Goal: Use online tool/utility: Utilize a website feature to perform a specific function

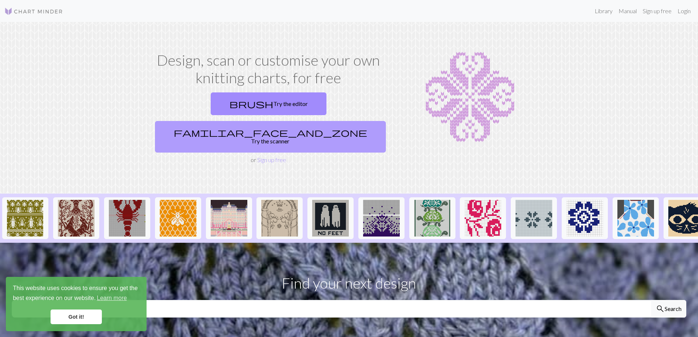
click at [334, 121] on link "familiar_face_and_zone Try the scanner" at bounding box center [270, 137] width 231 height 32
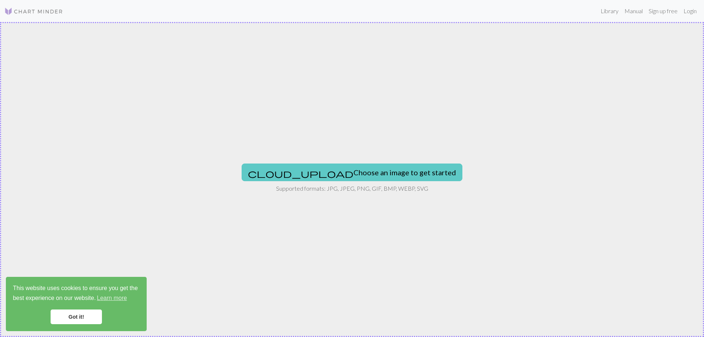
click at [378, 179] on button "cloud_upload Choose an image to get started" at bounding box center [352, 172] width 221 height 18
type input "C:\fakepath\skulls.png"
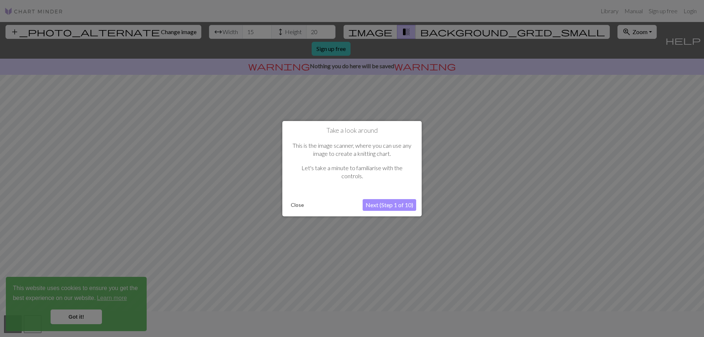
click at [390, 206] on button "Next (Step 1 of 10)" at bounding box center [389, 205] width 54 height 12
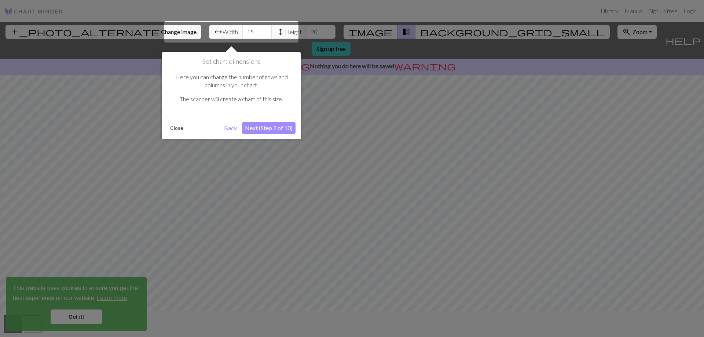
click at [213, 29] on div at bounding box center [231, 31] width 134 height 21
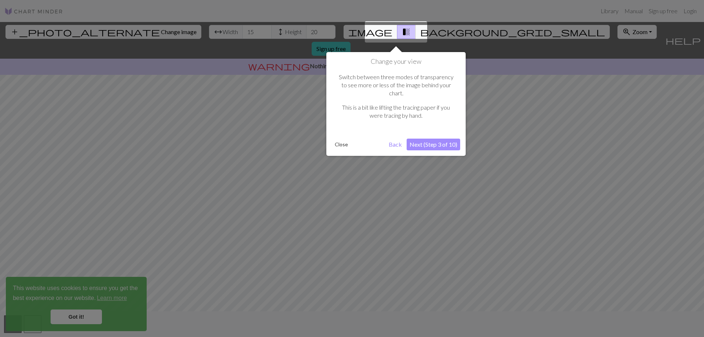
click at [433, 139] on button "Next (Step 3 of 10)" at bounding box center [433, 145] width 54 height 12
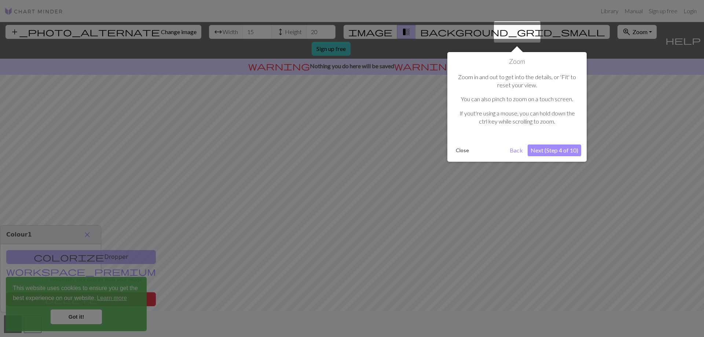
click at [571, 152] on button "Next (Step 4 of 10)" at bounding box center [554, 150] width 54 height 12
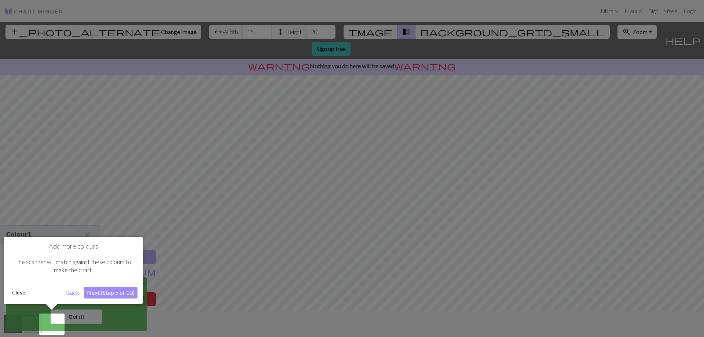
click at [130, 292] on button "Next (Step 5 of 10)" at bounding box center [111, 293] width 54 height 12
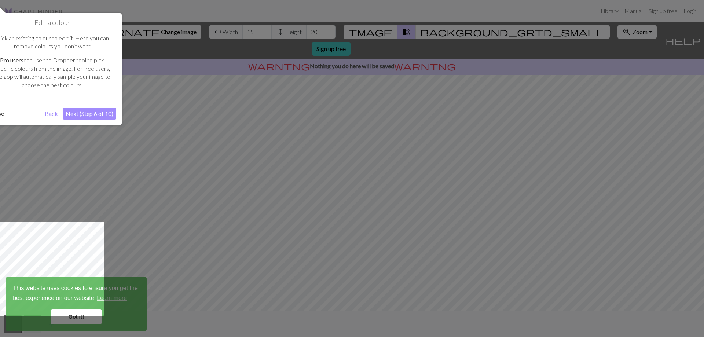
click at [100, 113] on button "Next (Step 6 of 10)" at bounding box center [90, 114] width 54 height 12
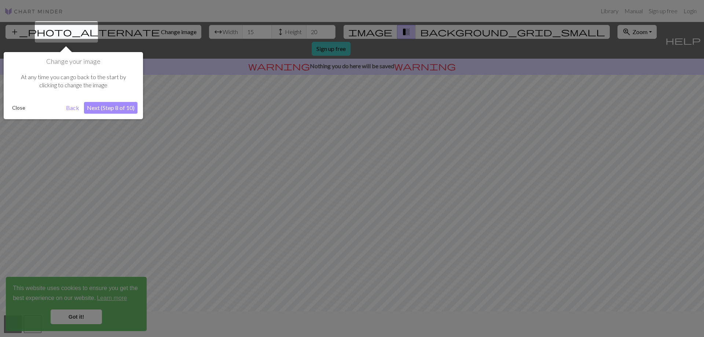
click at [108, 108] on button "Next (Step 8 of 10)" at bounding box center [111, 108] width 54 height 12
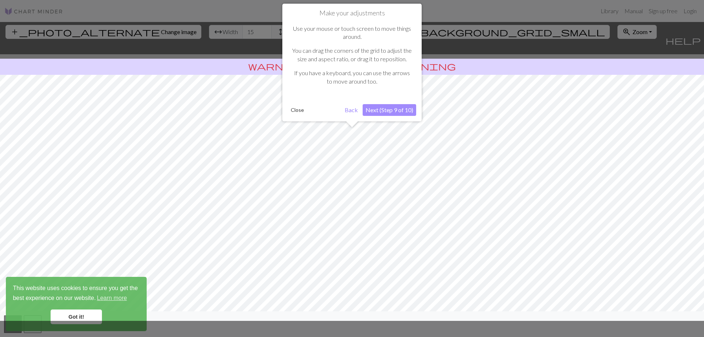
click at [395, 106] on button "Next (Step 9 of 10)" at bounding box center [389, 110] width 54 height 12
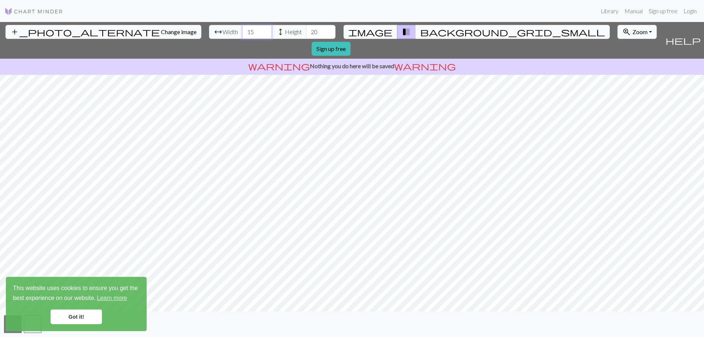
drag, startPoint x: 218, startPoint y: 29, endPoint x: 179, endPoint y: 31, distance: 38.9
click at [209, 31] on div "arrow_range Width 15 height Height 20" at bounding box center [272, 32] width 126 height 14
type input "20"
click at [306, 34] on input "20" at bounding box center [320, 32] width 29 height 14
drag, startPoint x: 281, startPoint y: 33, endPoint x: 264, endPoint y: 32, distance: 16.9
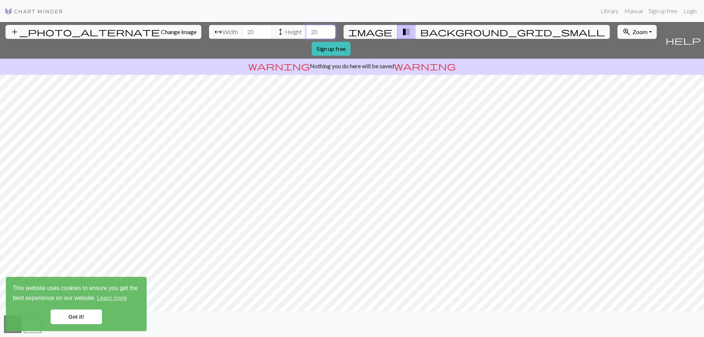
click at [264, 32] on div "arrow_range Width 20 height Height 20" at bounding box center [272, 32] width 126 height 14
type input "36"
click at [90, 318] on link "Got it!" at bounding box center [76, 316] width 51 height 15
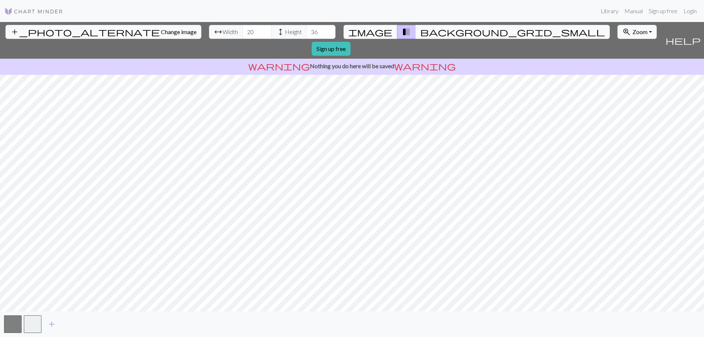
click at [376, 34] on span "image" at bounding box center [370, 32] width 44 height 10
